Goal: Task Accomplishment & Management: Manage account settings

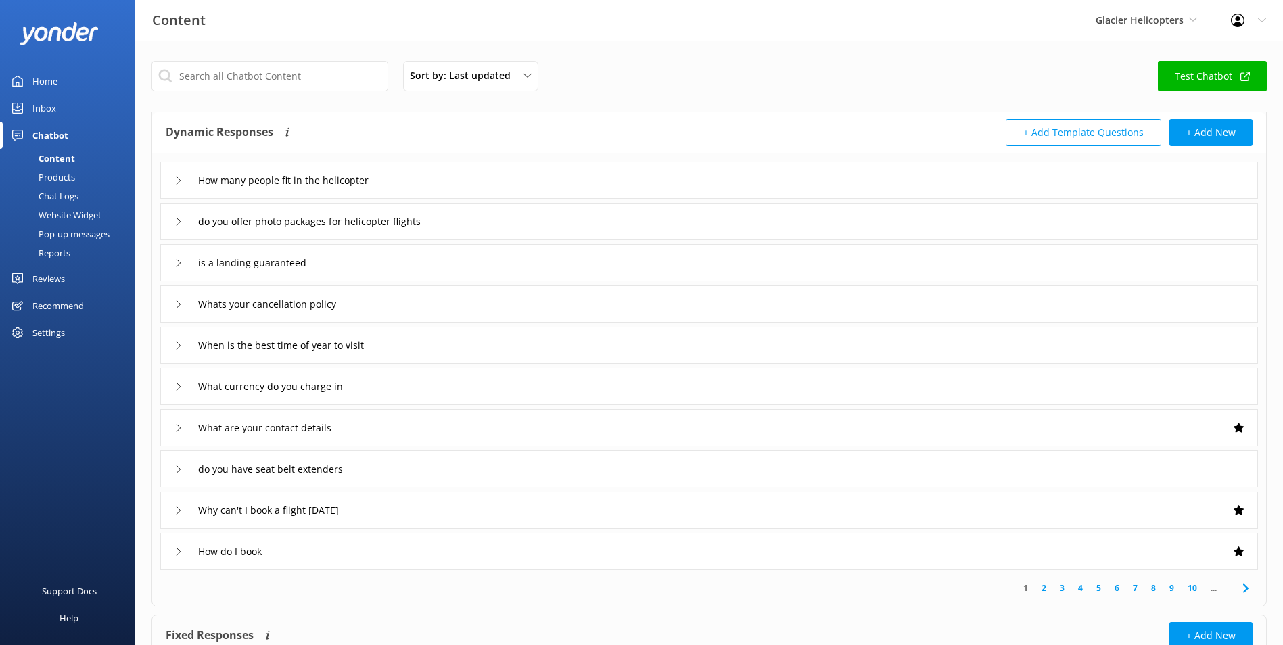
click at [1198, 12] on div "Glacier Helicopters Milford Sound Scenic Flights Glacier Helicopters The Helico…" at bounding box center [1146, 20] width 135 height 41
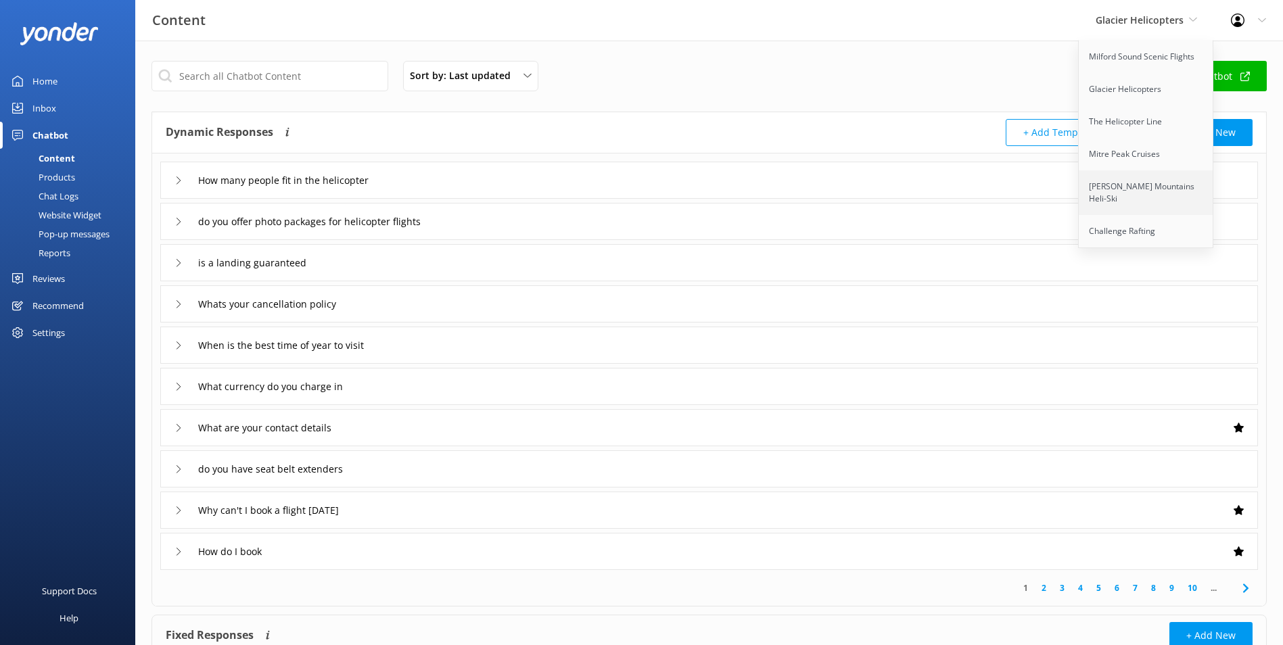
click at [1172, 187] on link "[PERSON_NAME] Mountains Heli-Ski" at bounding box center [1146, 192] width 135 height 45
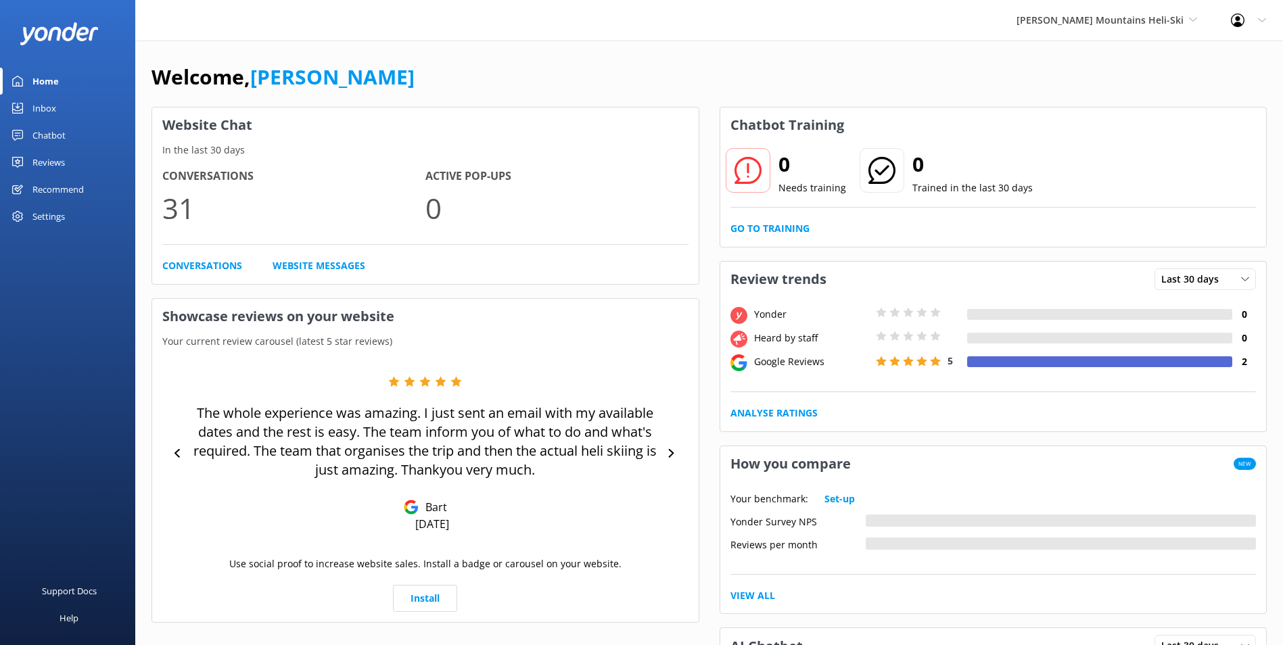
click at [39, 164] on div "Reviews" at bounding box center [48, 162] width 32 height 27
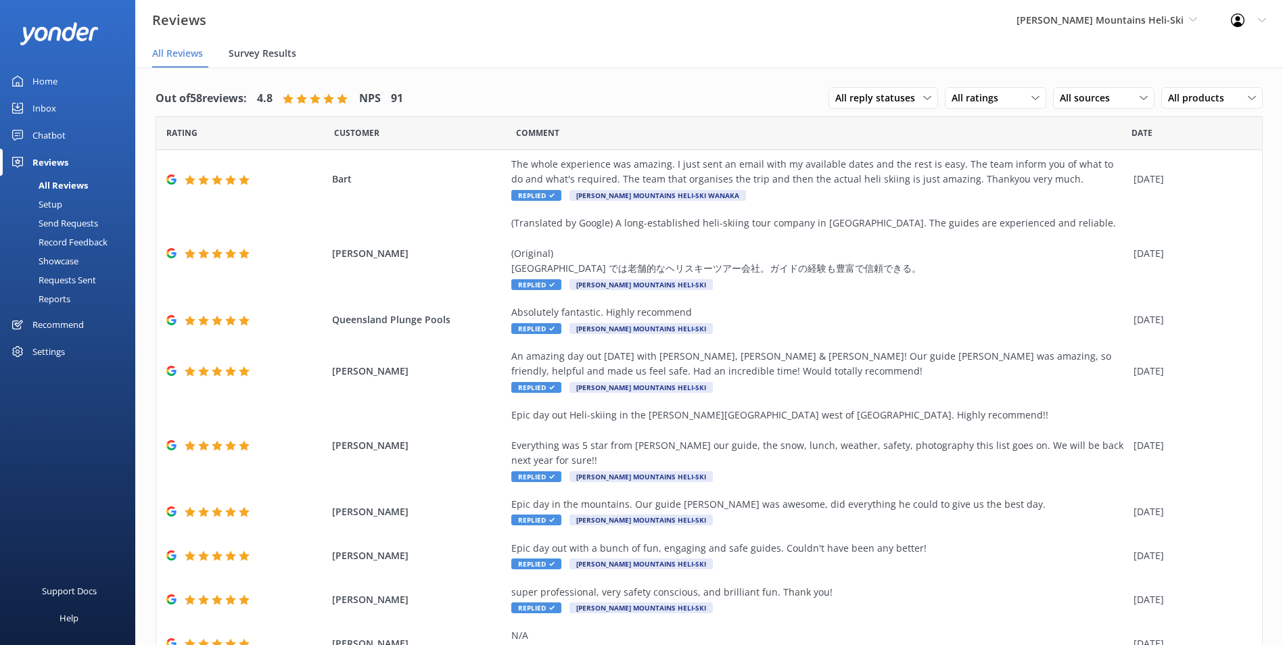
click at [263, 49] on span "Survey Results" at bounding box center [263, 54] width 68 height 14
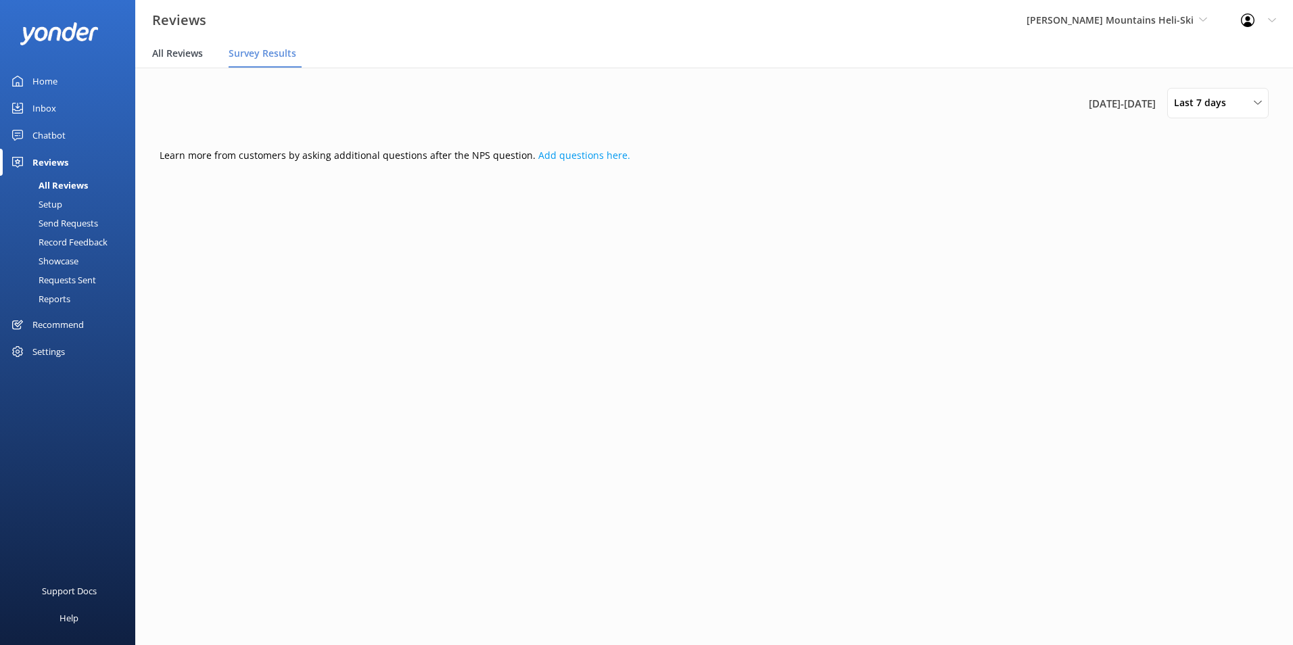
click at [202, 51] on span "All Reviews" at bounding box center [177, 54] width 51 height 14
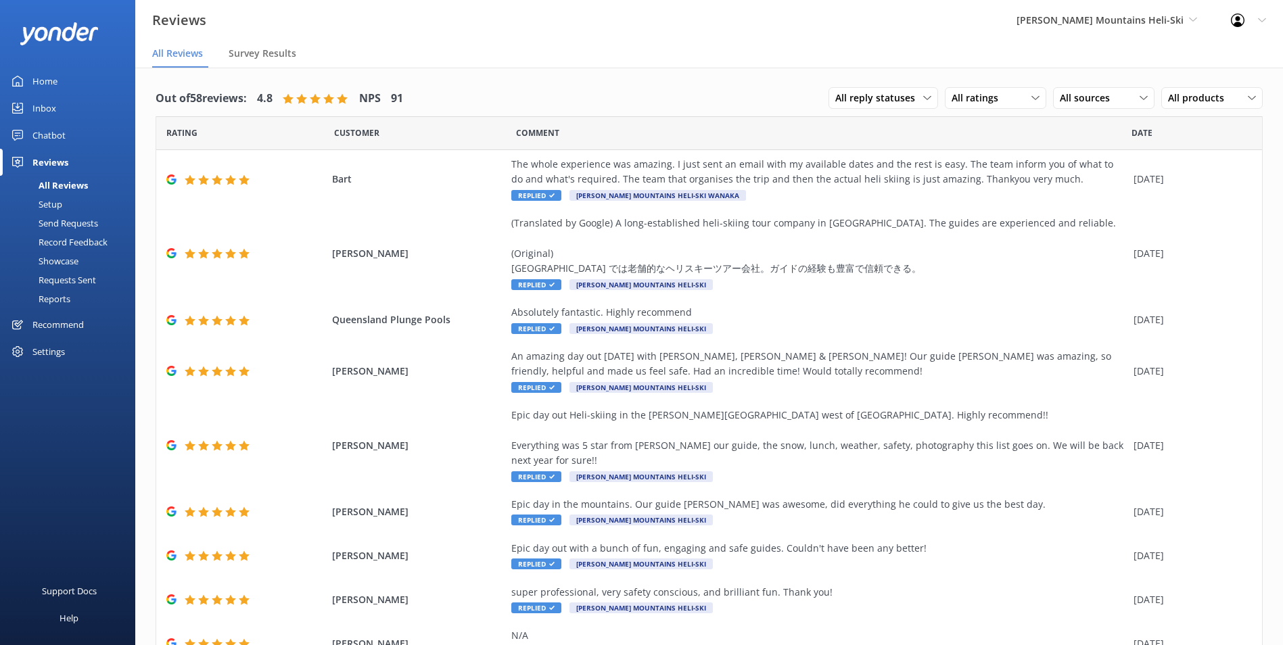
click at [303, 53] on nav "All Reviews Survey Results" at bounding box center [709, 54] width 1148 height 27
click at [230, 52] on span "Survey Results" at bounding box center [263, 54] width 68 height 14
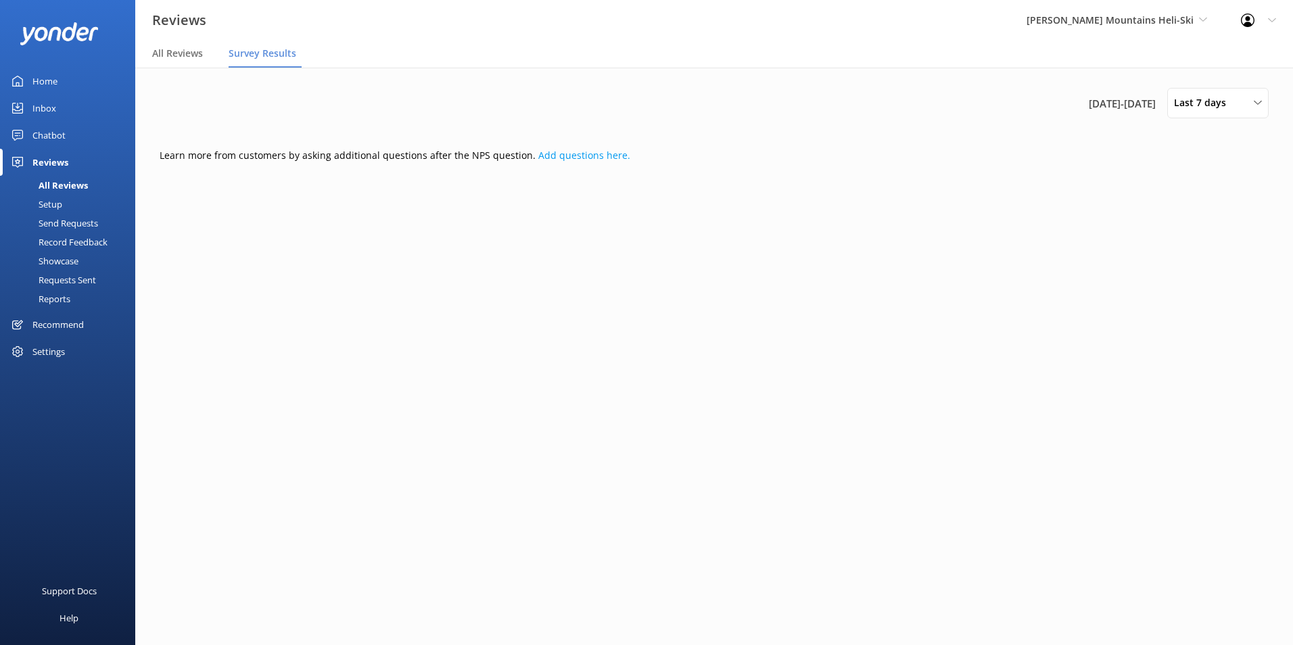
click at [56, 362] on div "Settings" at bounding box center [48, 351] width 32 height 27
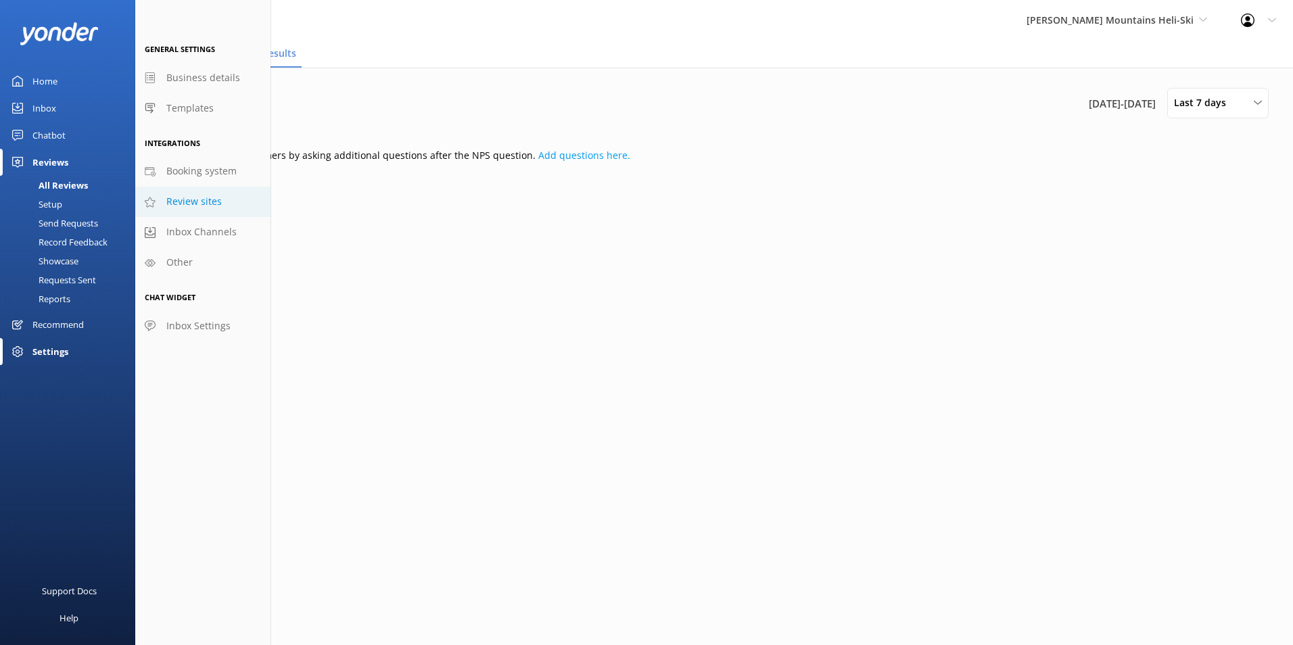
click at [204, 201] on span "Review sites" at bounding box center [193, 201] width 55 height 15
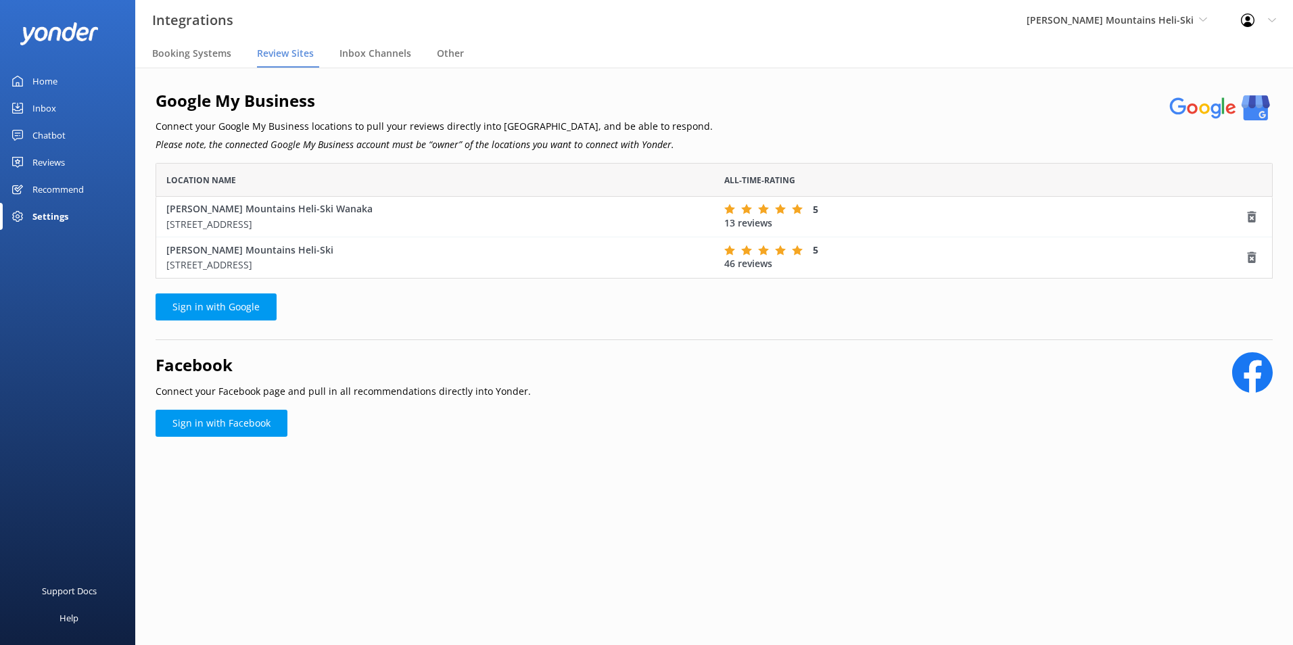
scroll to position [106, 1107]
click at [206, 47] on span "Booking Systems" at bounding box center [191, 54] width 79 height 14
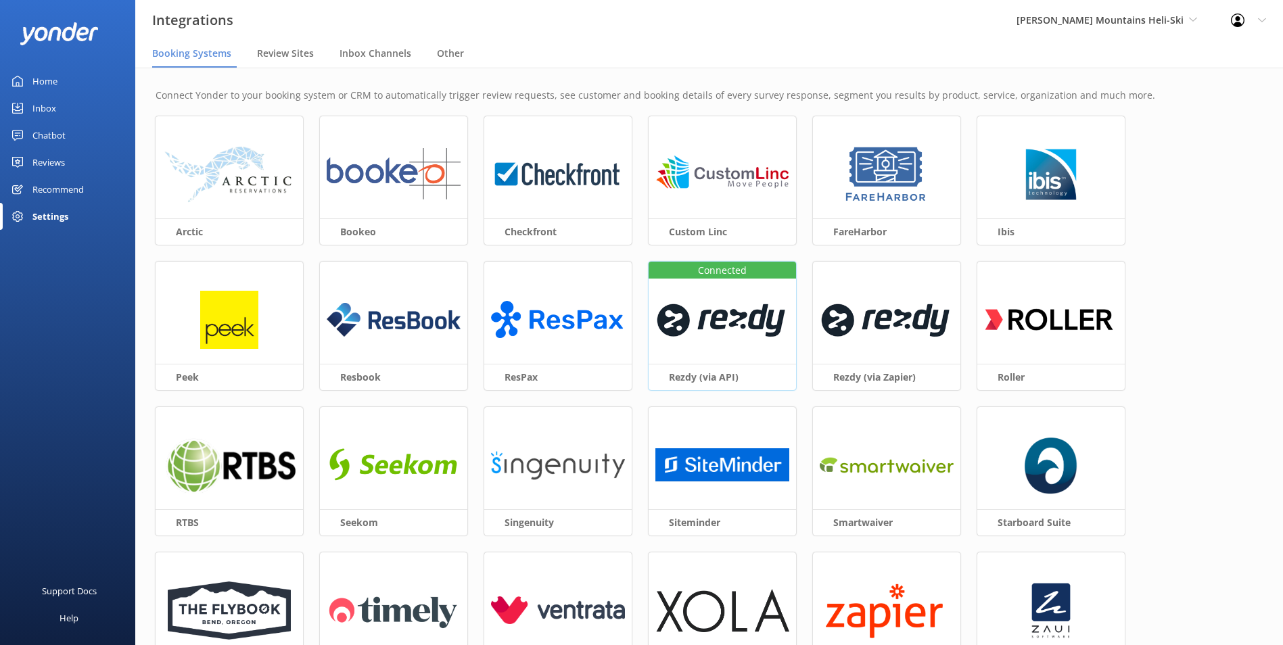
click at [751, 347] on img at bounding box center [722, 320] width 134 height 58
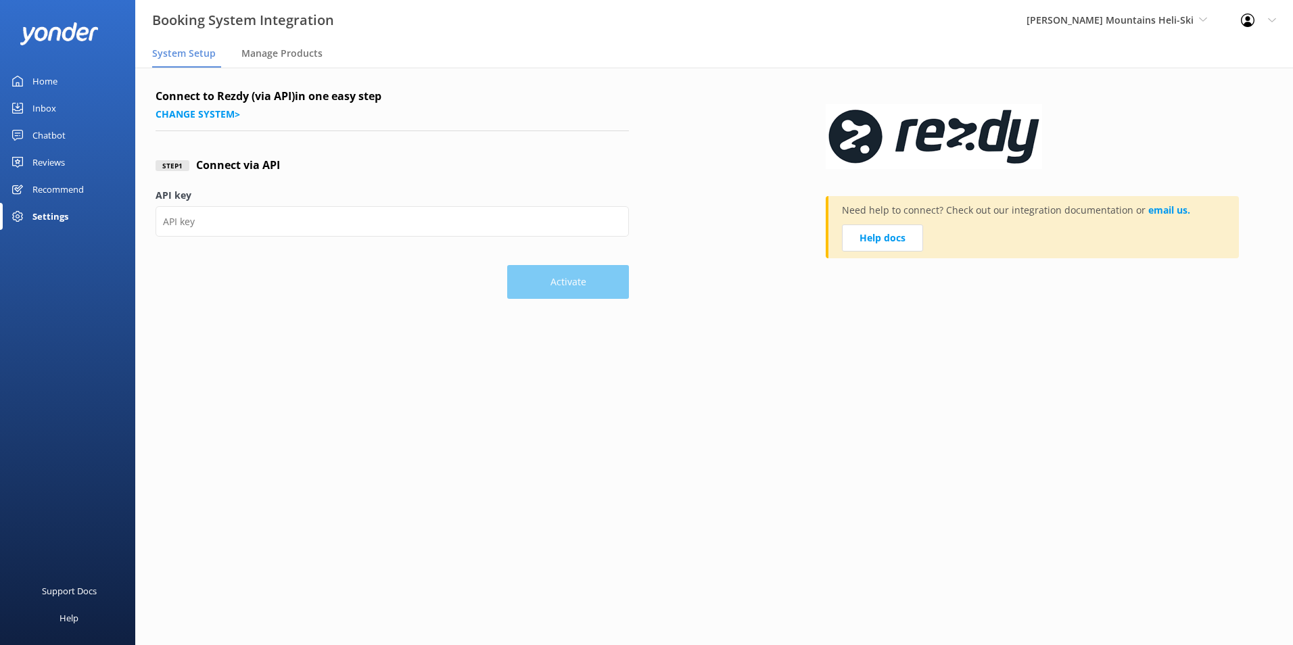
click at [483, 330] on main "Connect to Rezdy (via API) in one easy step Change system > Step 1 Connect via …" at bounding box center [714, 357] width 1158 height 578
click at [201, 103] on h4 "Connect to Rezdy (via API) in one easy step" at bounding box center [392, 97] width 473 height 18
click at [202, 118] on link "Change system >" at bounding box center [198, 114] width 85 height 13
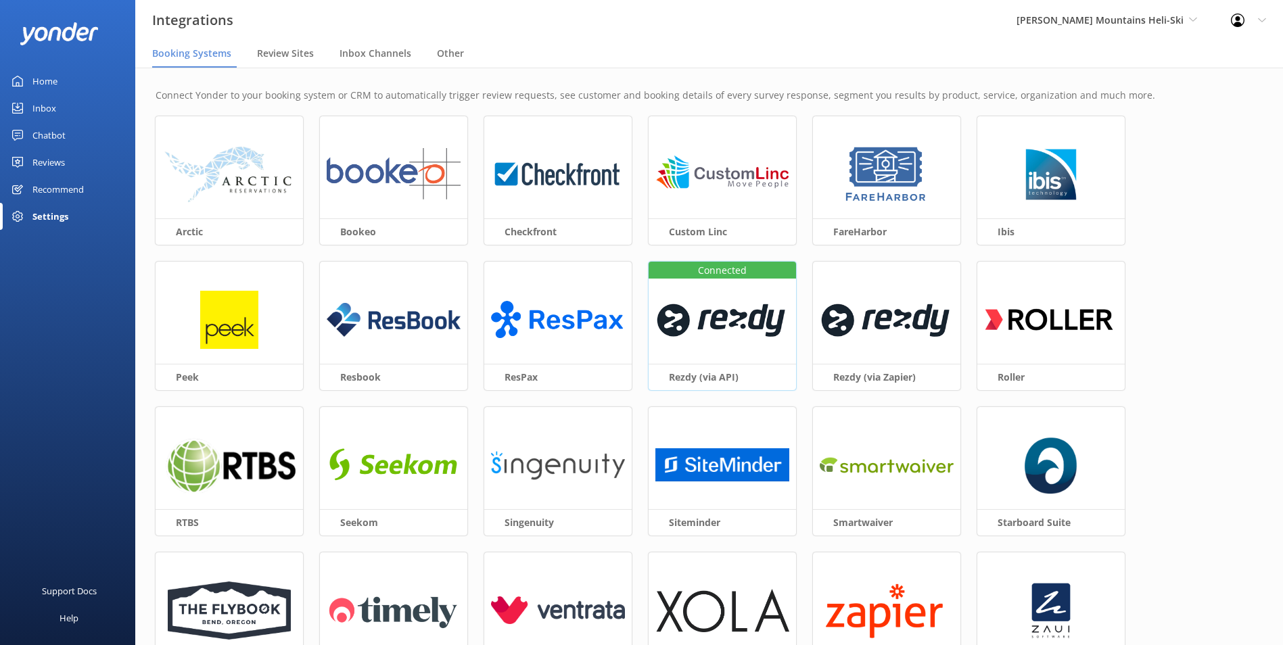
click at [745, 332] on img at bounding box center [722, 320] width 134 height 58
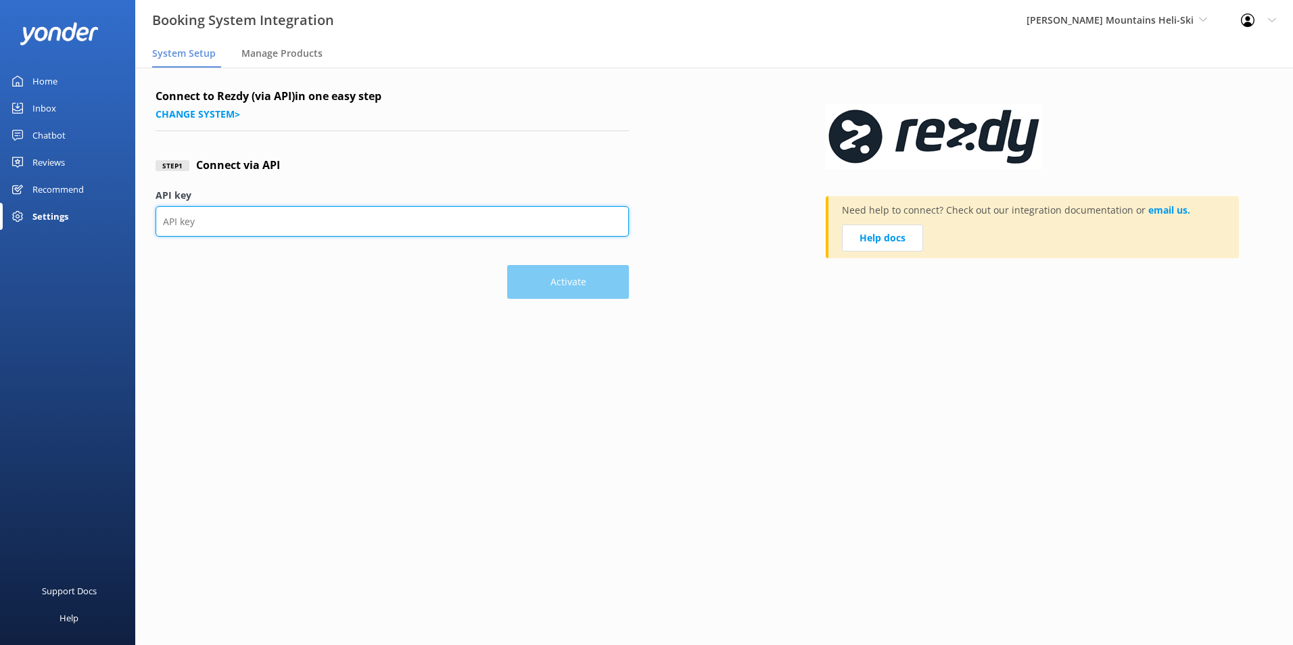
click at [298, 221] on input "API key" at bounding box center [392, 221] width 473 height 30
click at [292, 227] on input "API key" at bounding box center [392, 221] width 473 height 30
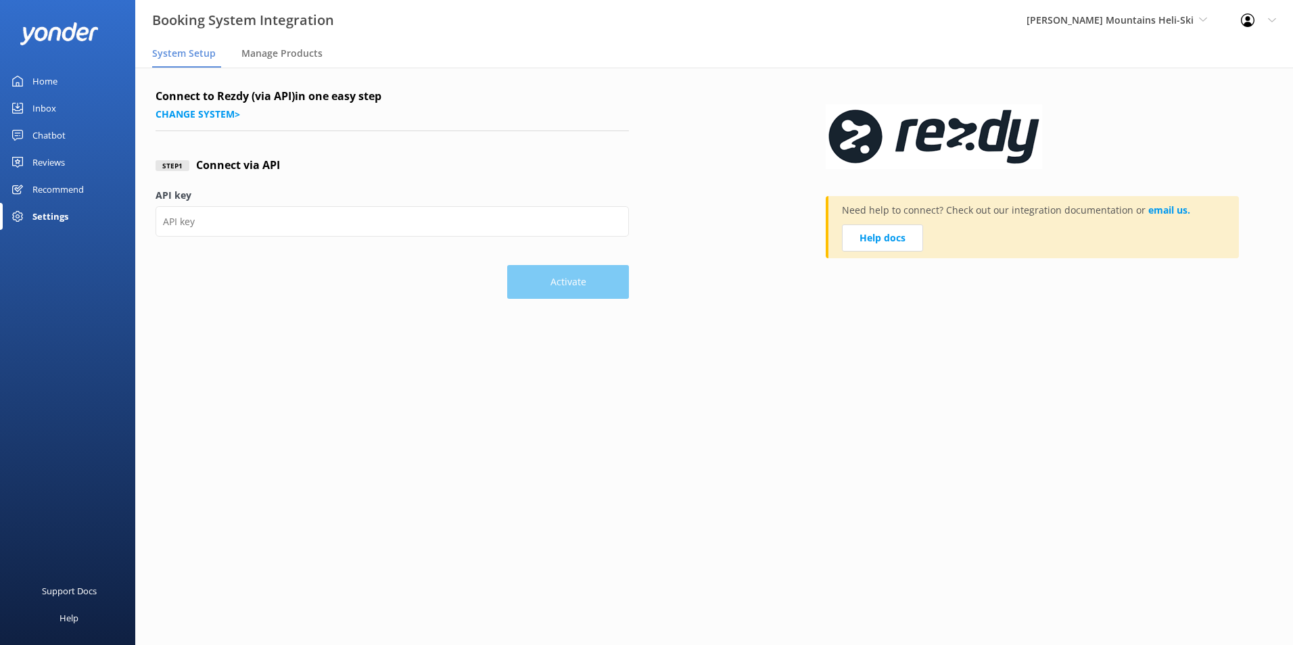
click at [338, 315] on div "Connect to Rezdy (via API) in one easy step Change system > Step 1 Connect via …" at bounding box center [714, 197] width 1158 height 258
click at [609, 328] on main "Connect to Rezdy (via API) in one easy step Change system > Step 1 Connect via …" at bounding box center [714, 357] width 1158 height 578
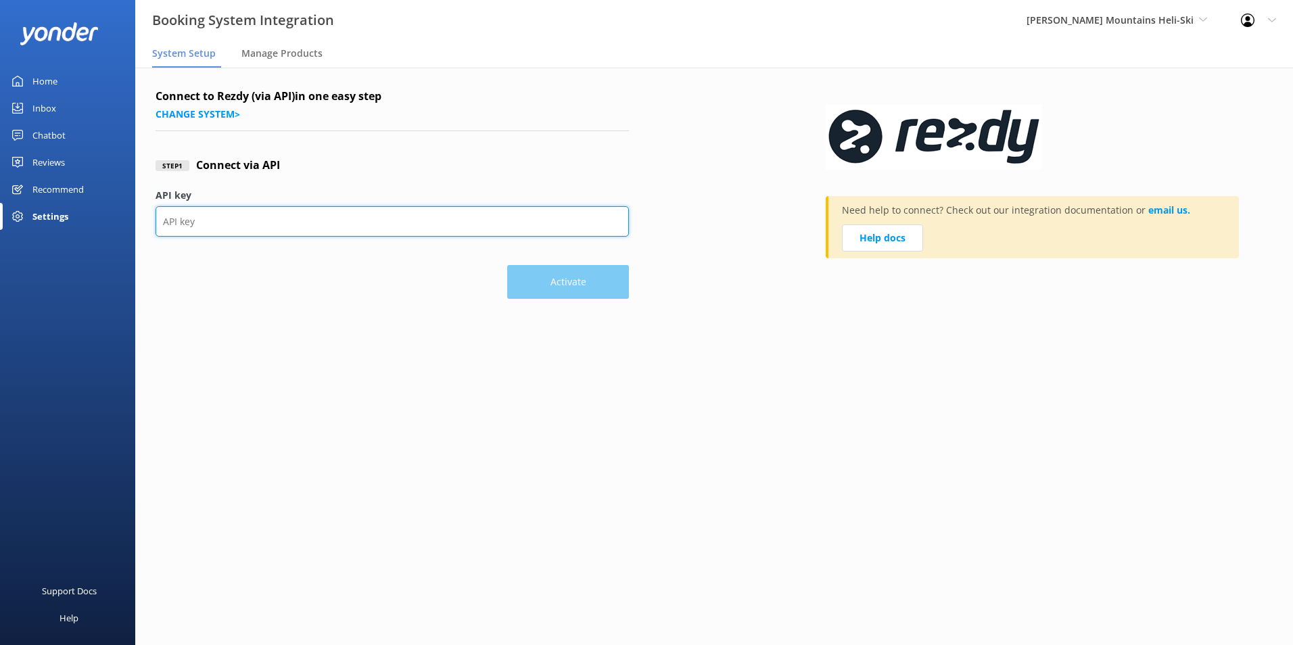
click at [266, 227] on input "API key" at bounding box center [392, 221] width 473 height 30
type input "919e02c0c4544c62a19b4d93cd3d9814"
click at [335, 227] on input "919e02c0c4544c62a19b4d93cd3d9814" at bounding box center [392, 221] width 473 height 30
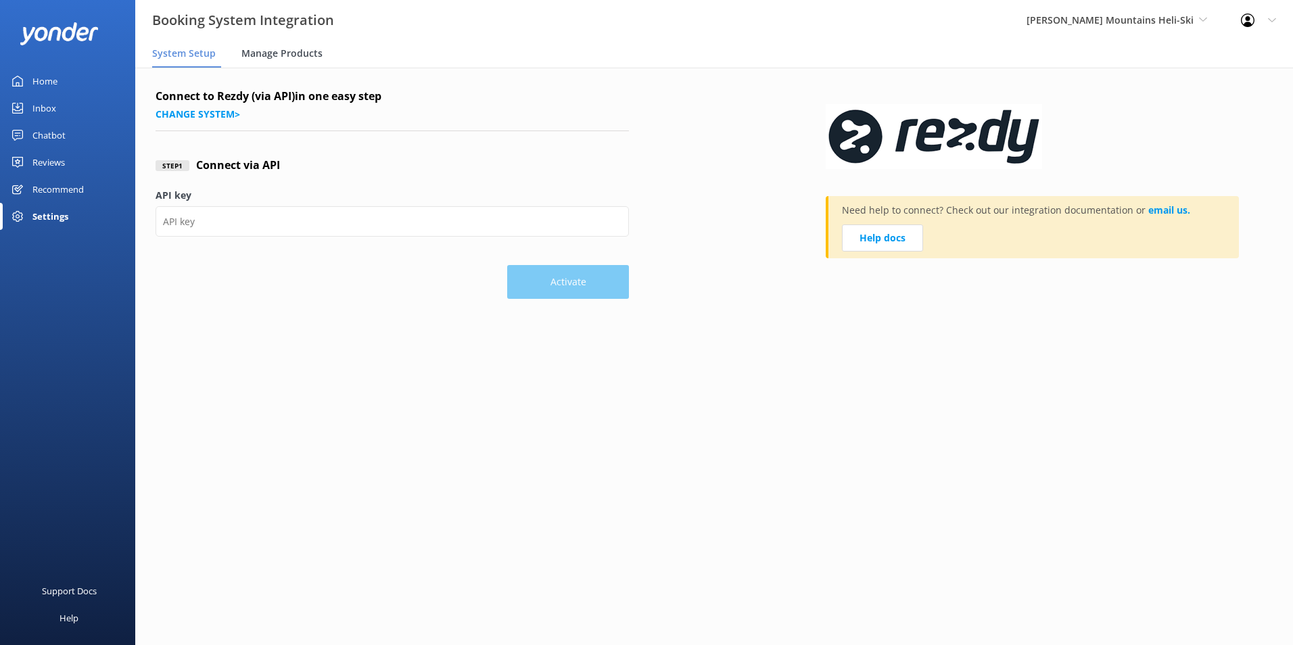
drag, startPoint x: 283, startPoint y: 41, endPoint x: 281, endPoint y: 49, distance: 7.7
click at [283, 42] on div "Manage Products" at bounding box center [284, 54] width 87 height 27
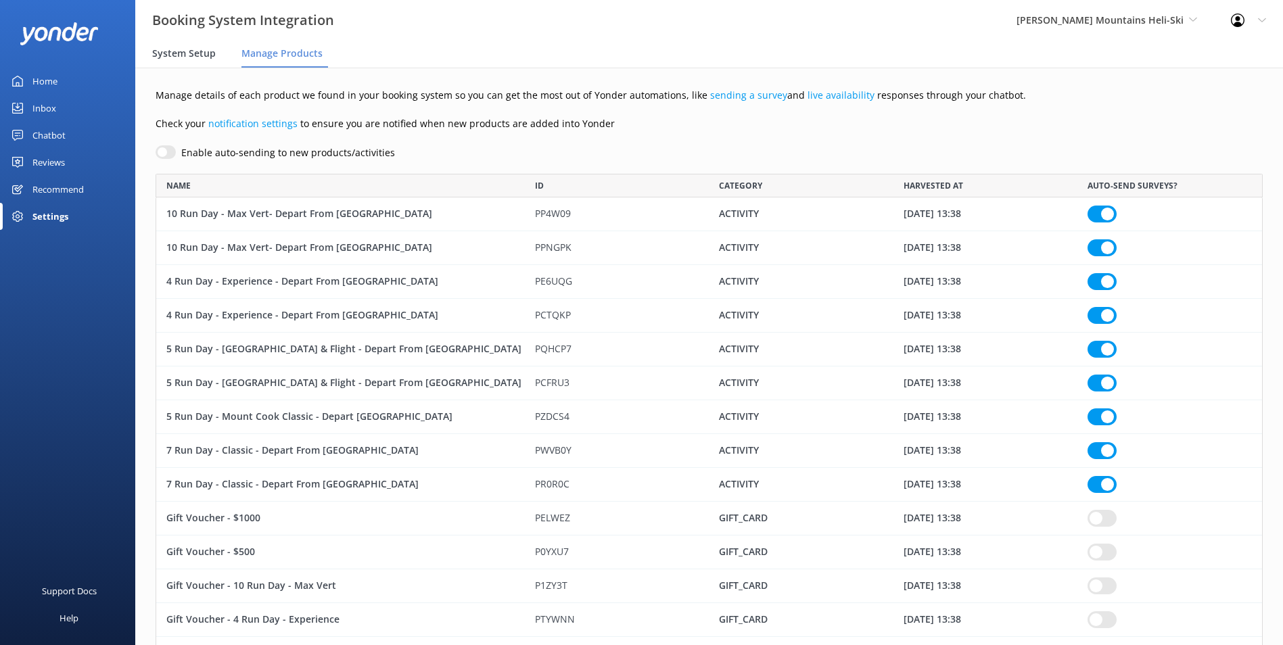
click at [178, 55] on span "System Setup" at bounding box center [184, 54] width 64 height 14
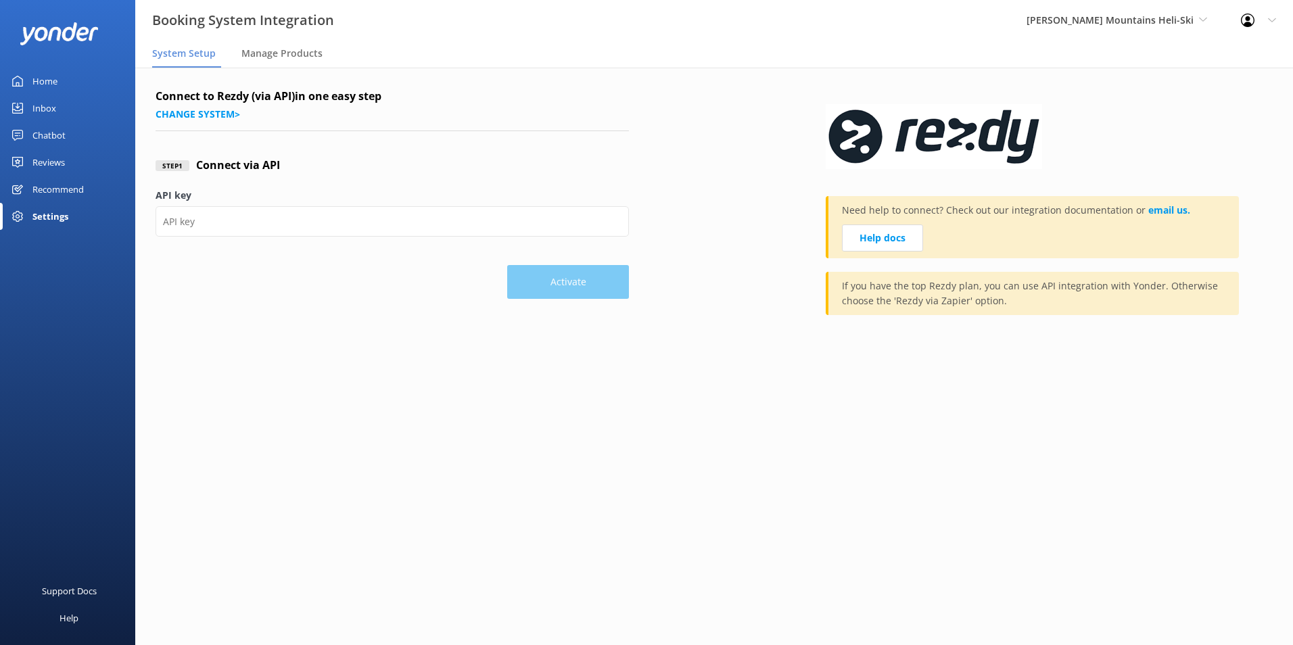
click at [30, 159] on link "Reviews" at bounding box center [67, 162] width 135 height 27
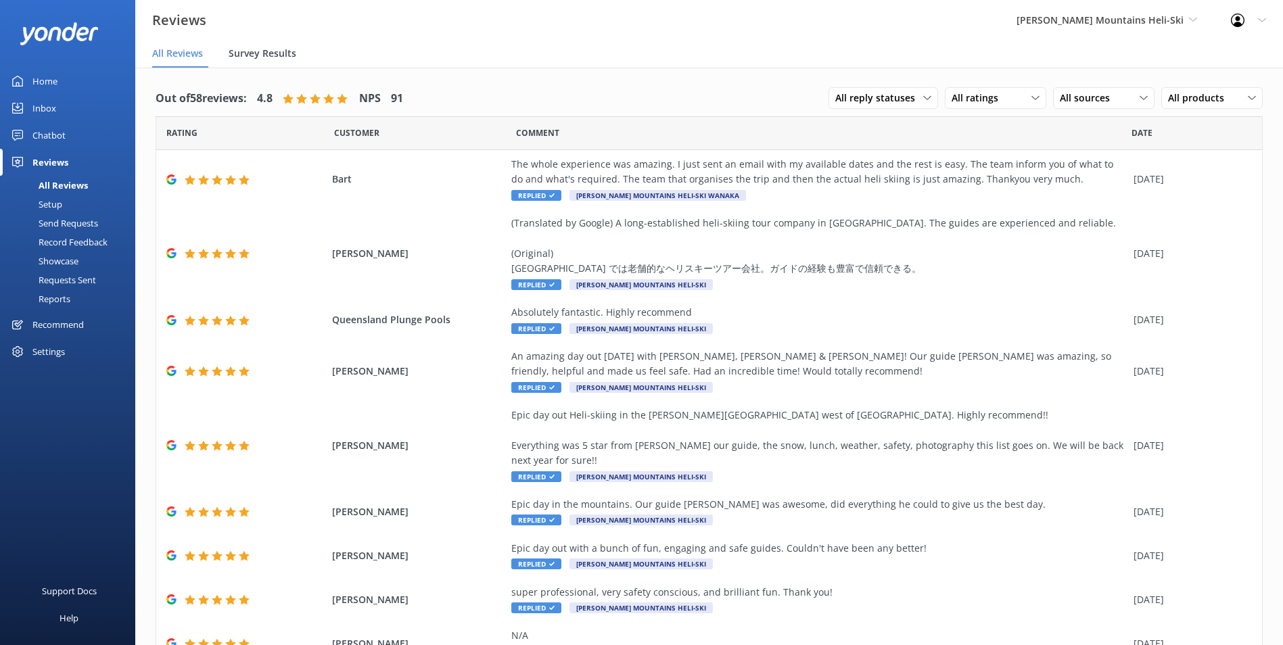
click at [246, 55] on span "Survey Results" at bounding box center [263, 54] width 68 height 14
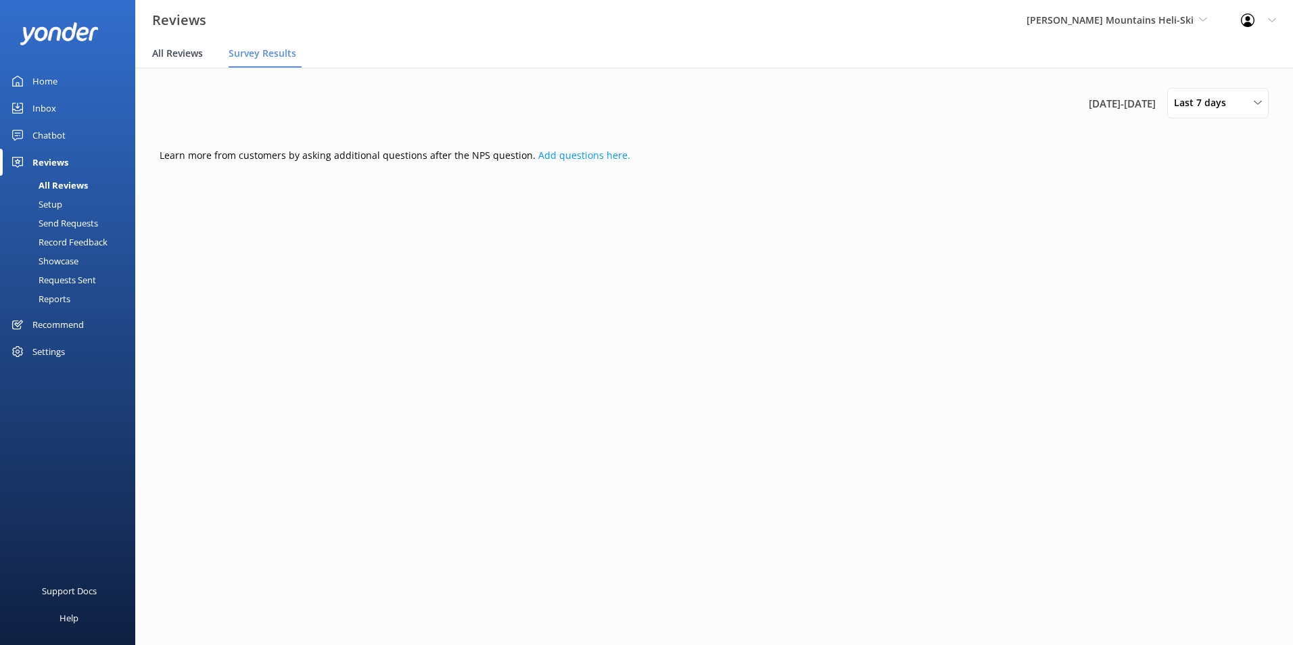
drag, startPoint x: 184, startPoint y: 56, endPoint x: 196, endPoint y: 61, distance: 13.1
click at [184, 57] on span "All Reviews" at bounding box center [177, 54] width 51 height 14
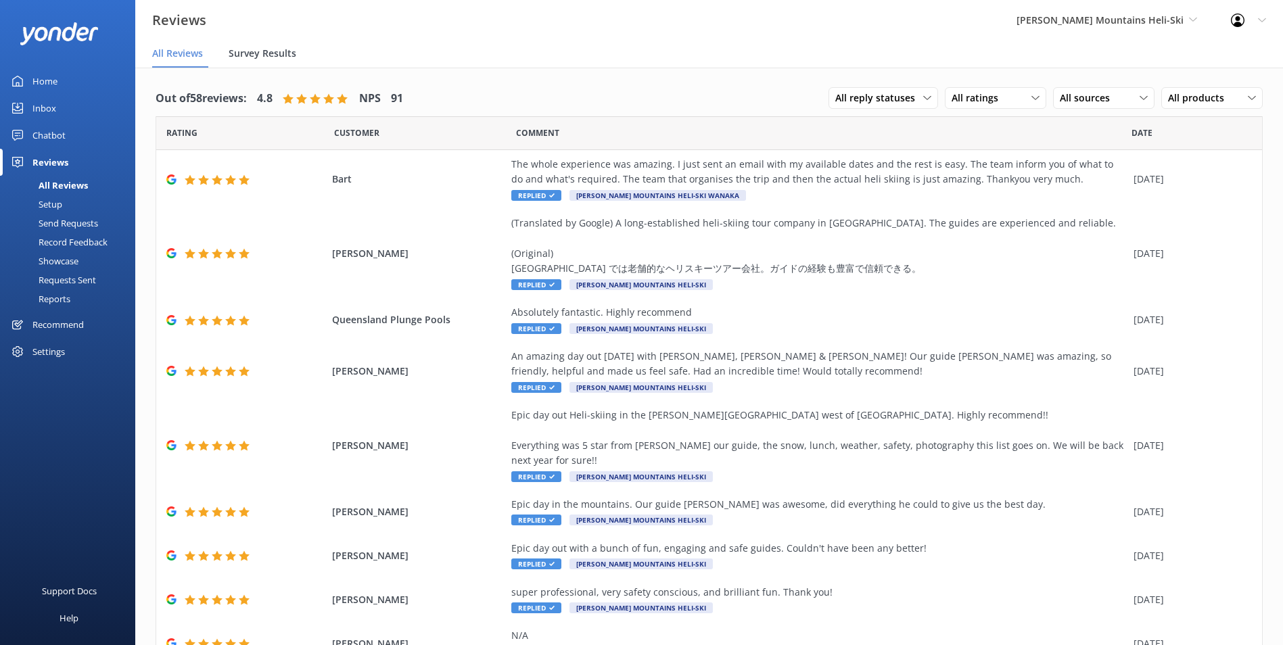
click at [273, 56] on span "Survey Results" at bounding box center [263, 54] width 68 height 14
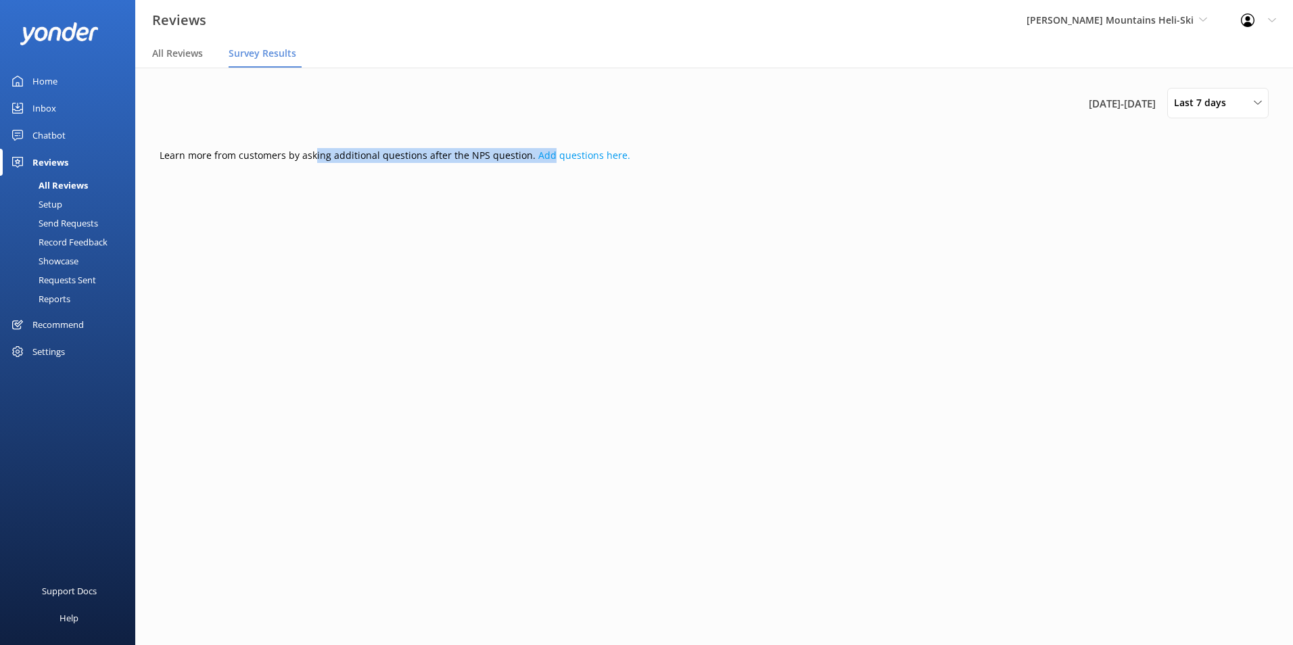
drag, startPoint x: 348, startPoint y: 164, endPoint x: 544, endPoint y: 179, distance: 196.7
click at [544, 179] on div "[DATE] - [DATE] Last 7 days Last 7 days Last 30 days Last 90 days Last 180 days…" at bounding box center [714, 136] width 1123 height 136
drag, startPoint x: 544, startPoint y: 179, endPoint x: 536, endPoint y: 183, distance: 9.1
click at [542, 181] on div "[DATE] - [DATE] Last 7 days Last 7 days Last 30 days Last 90 days Last 180 days…" at bounding box center [714, 136] width 1123 height 136
click at [444, 168] on div "[DATE] - [DATE] Last 7 days Last 7 days Last 30 days Last 90 days Last 180 days…" at bounding box center [714, 136] width 1123 height 136
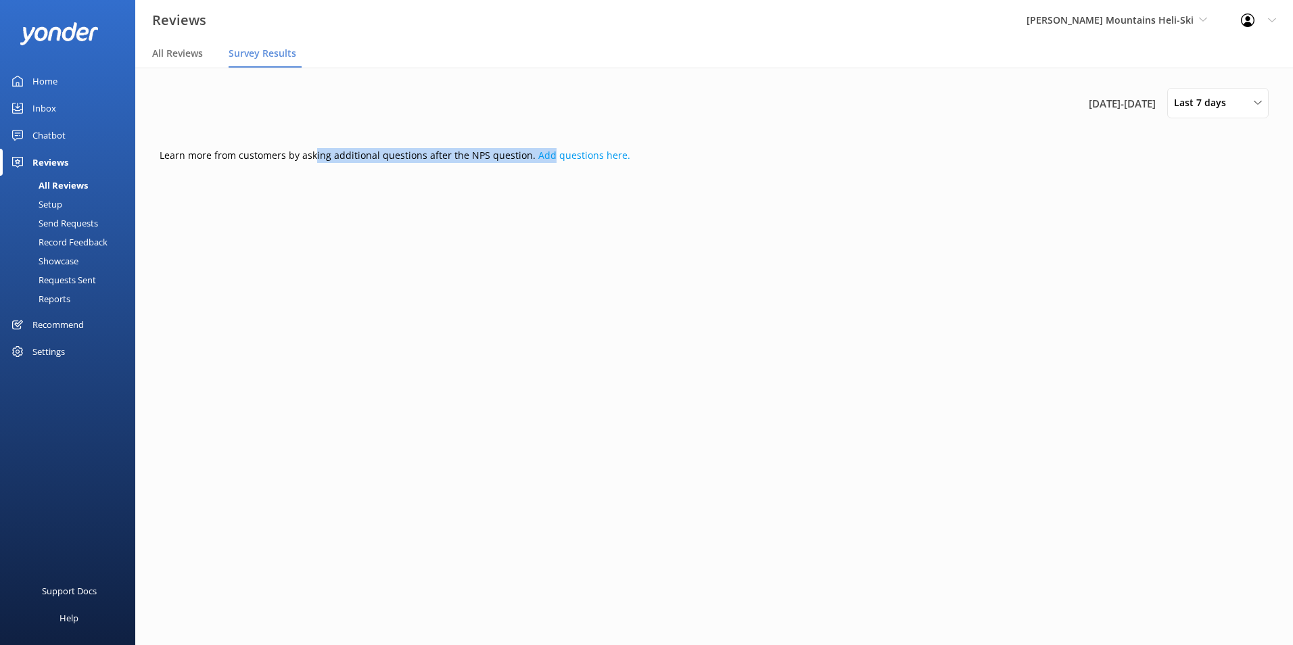
click at [517, 152] on p "Learn more from customers by asking additional questions after the NPS question…" at bounding box center [714, 155] width 1109 height 15
click at [555, 155] on link "Add questions here." at bounding box center [584, 155] width 92 height 13
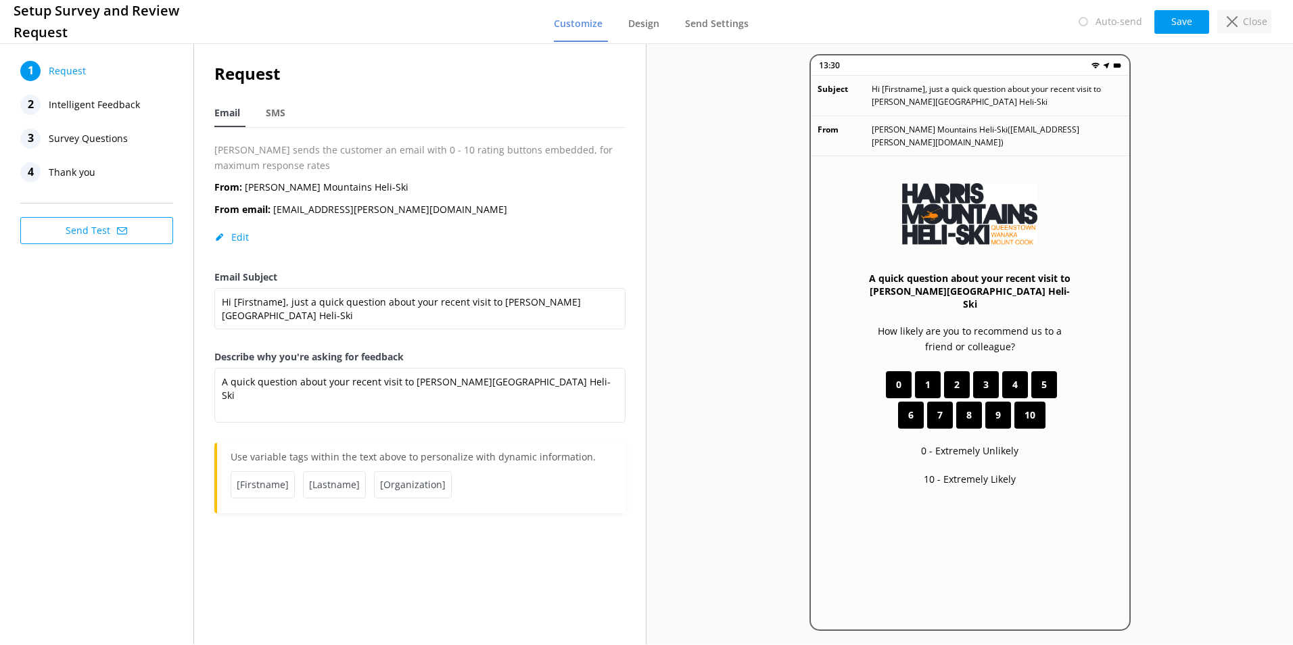
click at [1245, 26] on p "Close" at bounding box center [1255, 21] width 24 height 15
